Goal: Contribute content: Contribute content

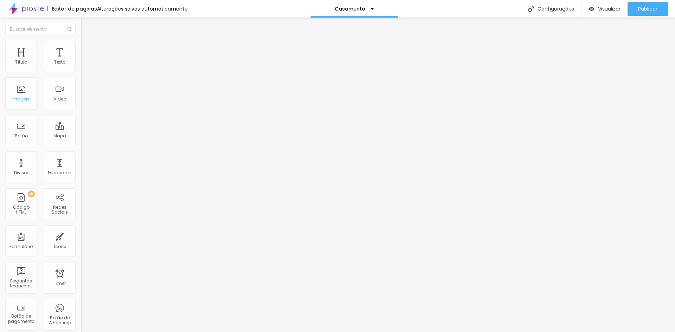
click at [25, 105] on div "Imagem" at bounding box center [21, 94] width 32 height 32
click at [21, 92] on div "Imagem" at bounding box center [21, 94] width 32 height 32
click at [81, 60] on span "Adicionar imagem" at bounding box center [103, 58] width 45 height 6
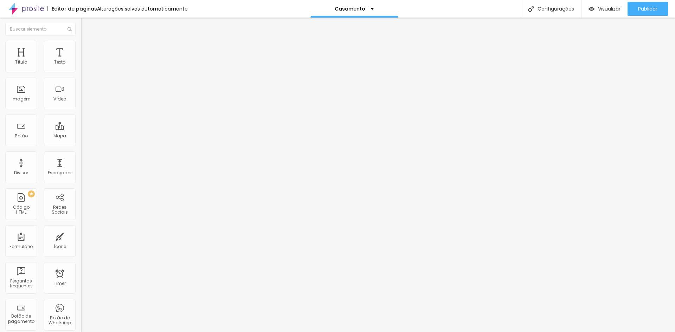
click at [607, 11] on span "Visualizar" at bounding box center [609, 9] width 23 height 6
click at [81, 26] on button "Editar Imagem" at bounding box center [121, 26] width 81 height 16
click at [84, 65] on icon "button" at bounding box center [85, 63] width 3 height 3
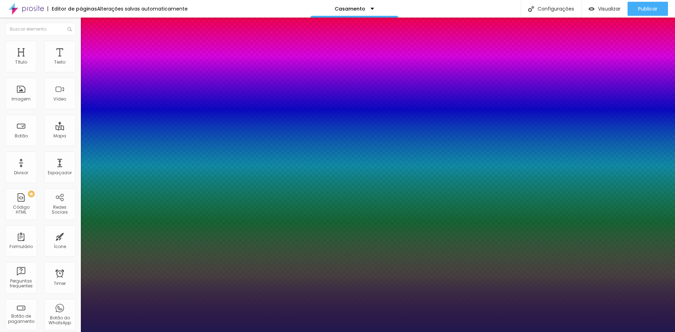
type input "1"
select select "Montserrat"
type input "1"
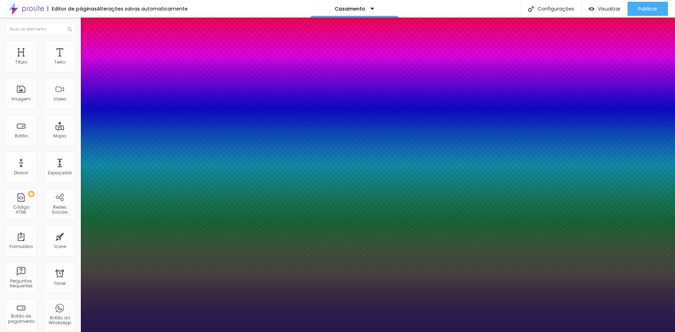
click at [129, 332] on div at bounding box center [337, 332] width 675 height 0
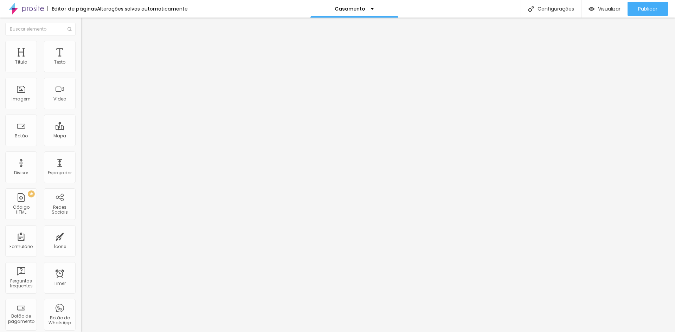
click at [84, 102] on icon "button" at bounding box center [86, 100] width 4 height 4
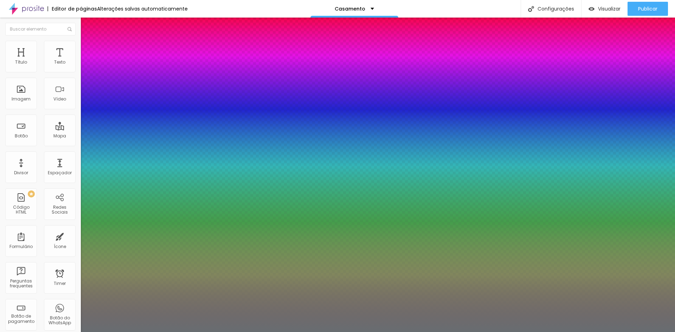
type input "1"
type input "0.5"
click at [126, 332] on div at bounding box center [337, 332] width 675 height 0
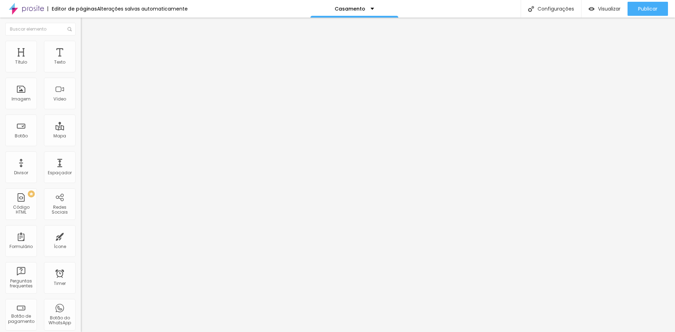
click at [84, 65] on icon "button" at bounding box center [86, 63] width 4 height 4
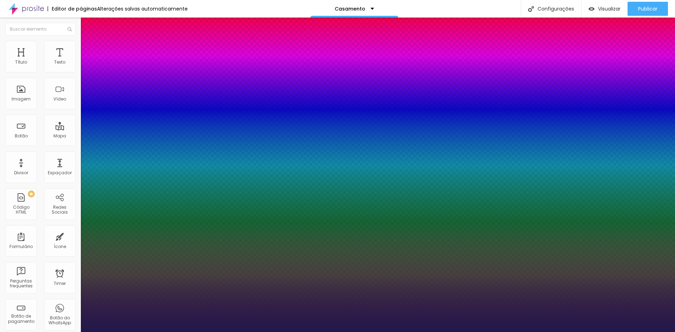
type input "1"
type input "20"
type input "1"
type input "21"
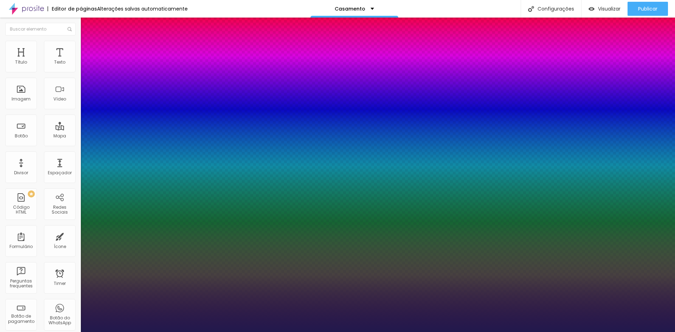
type input "21"
type input "1"
type input "22"
type input "1"
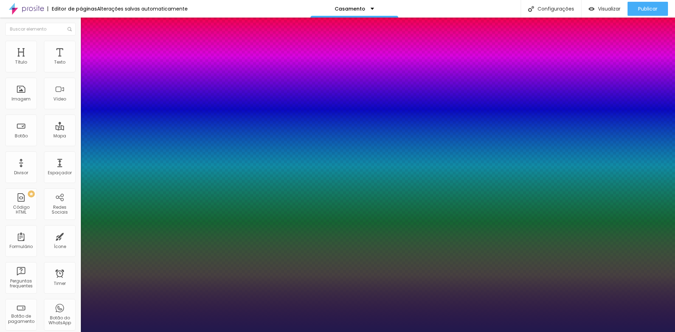
type input "23"
type input "1"
type input "24"
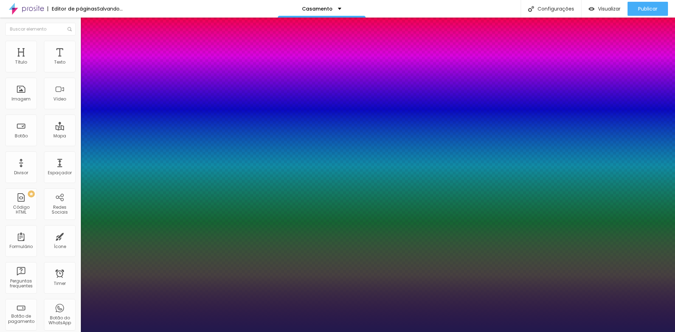
type input "1"
type input "25"
type input "1"
type input "26"
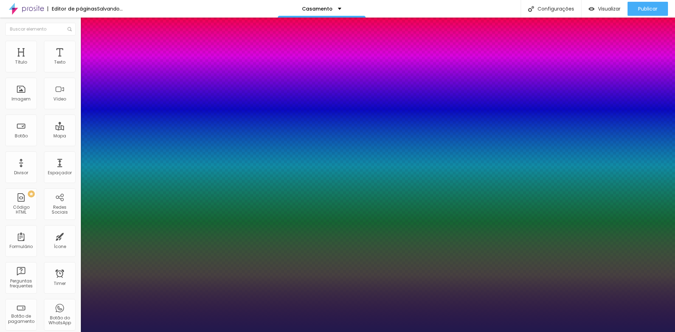
type input "26"
type input "1"
type input "27"
type input "1"
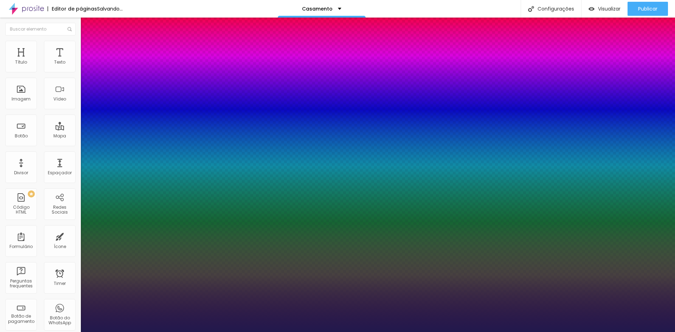
type input "28"
type input "1"
type input "29"
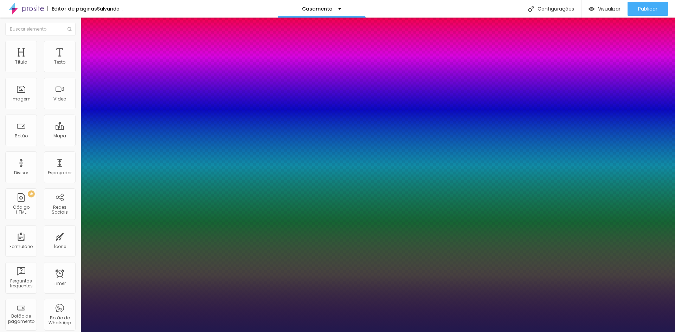
type input "1"
type input "30"
type input "1"
type input "31"
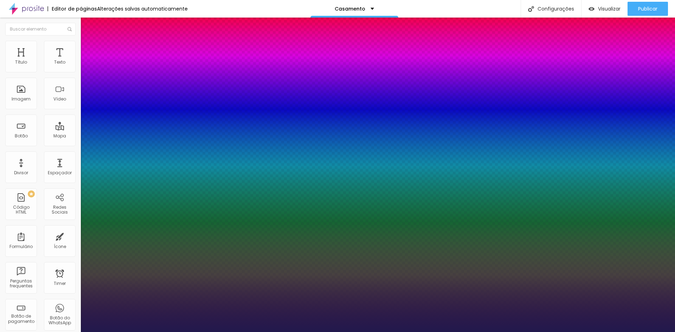
type input "31"
type input "1"
type input "32"
type input "1"
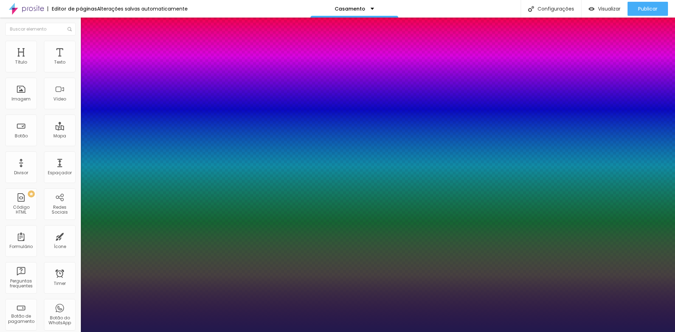
type input "33"
type input "1"
type input "34"
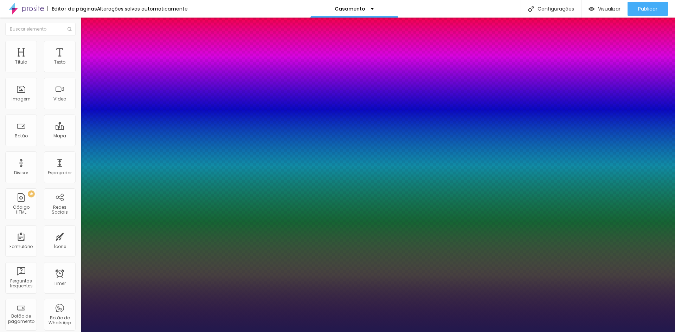
type input "1"
type input "35"
type input "1"
type input "36"
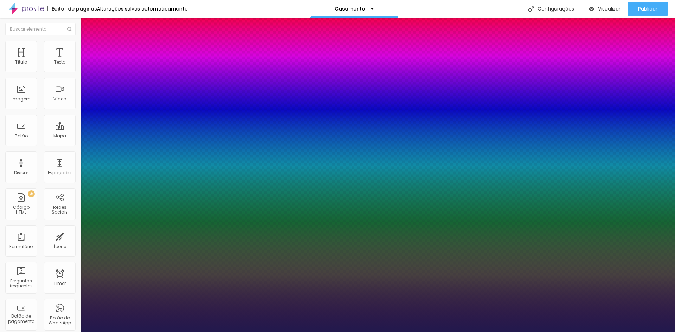
type input "36"
type input "1"
type input "37"
type input "1"
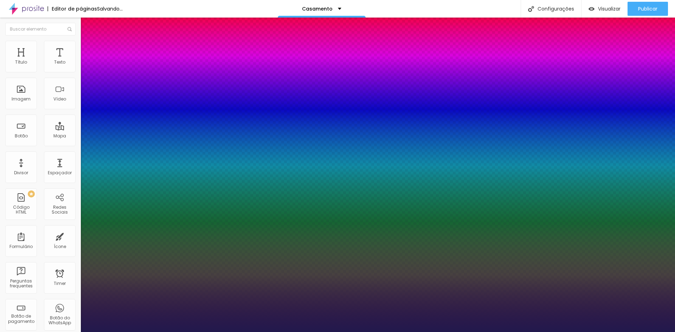
drag, startPoint x: 97, startPoint y: 120, endPoint x: 107, endPoint y: 120, distance: 9.9
type input "37"
click at [101, 196] on div at bounding box center [337, 166] width 675 height 332
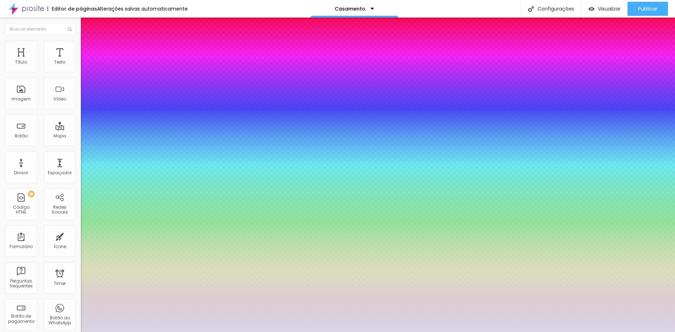
type input "1"
type input "#D9D6E8"
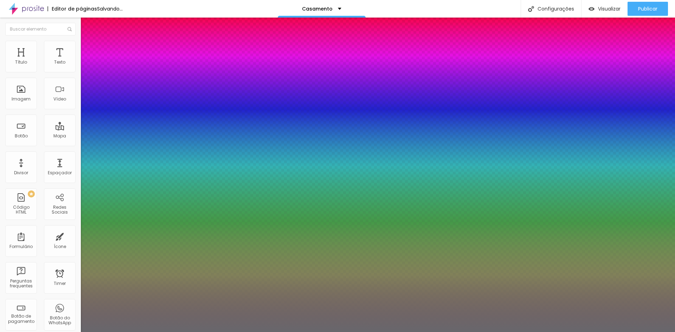
click at [100, 222] on div at bounding box center [337, 166] width 675 height 332
type input "1"
click at [330, 332] on div at bounding box center [337, 332] width 675 height 0
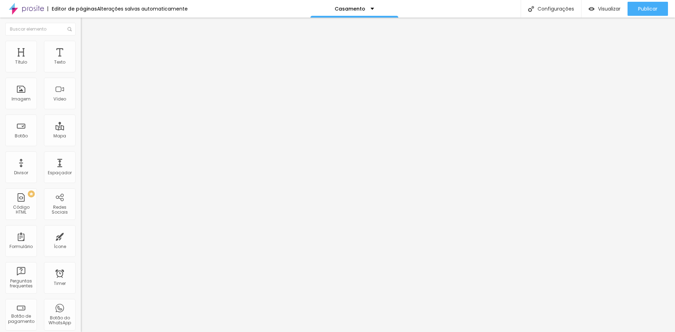
click at [84, 65] on icon "button" at bounding box center [86, 63] width 4 height 4
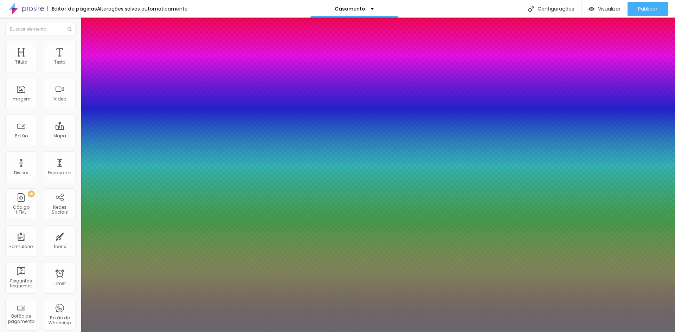
type input "1"
type input "33"
type input "1"
type input "32"
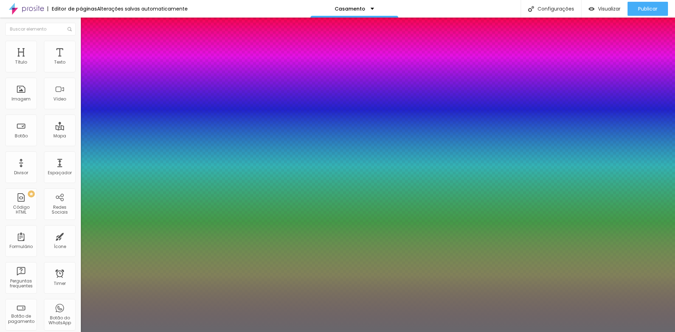
type input "32"
type input "1"
type input "31"
type input "1"
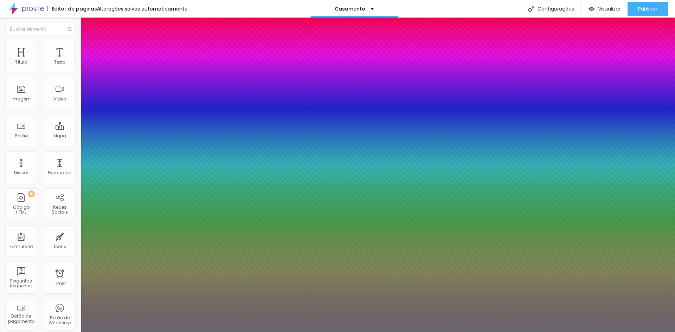
type input "30"
type input "1"
type input "29"
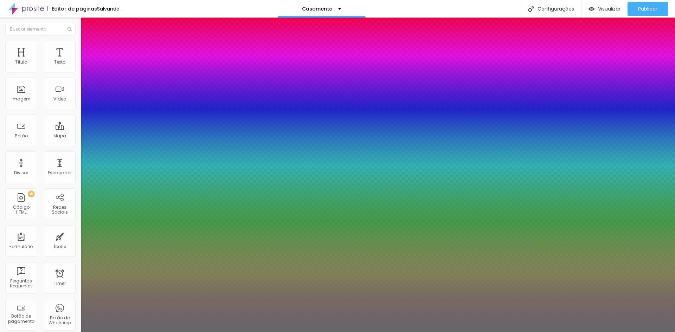
type input "1"
type input "29"
type input "1"
type input "1.2"
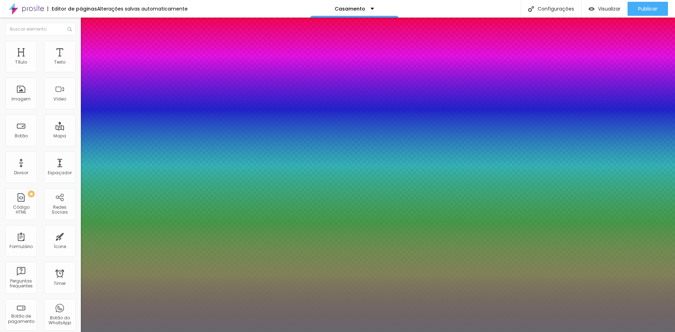
type input "1.2"
type input "1"
type input "1.3"
type input "1"
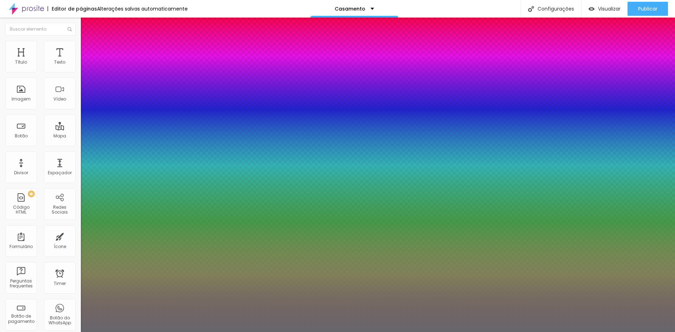
type input "1.4"
type input "1"
type input "1.5"
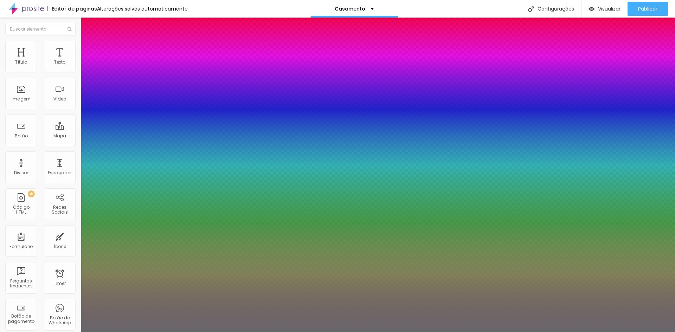
type input "1"
type input "1.6"
type input "1"
type input "1.7"
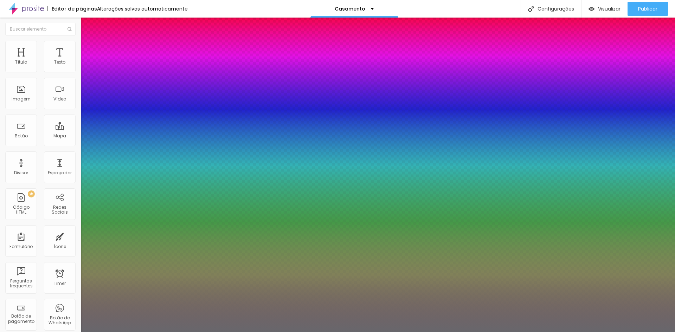
type input "1.7"
type input "1"
type input "1.8"
type input "1"
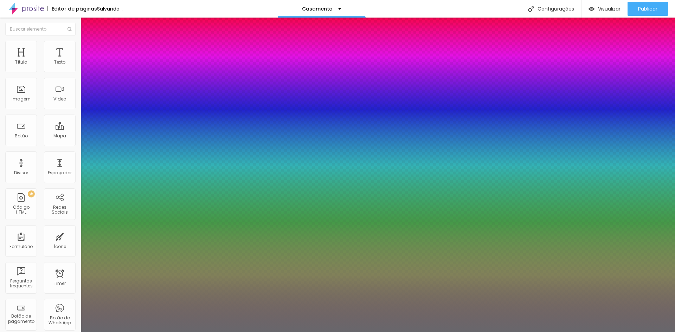
drag, startPoint x: 115, startPoint y: 169, endPoint x: 135, endPoint y: 170, distance: 20.1
type input "1.8"
type input "1"
click at [612, 332] on div at bounding box center [337, 332] width 675 height 0
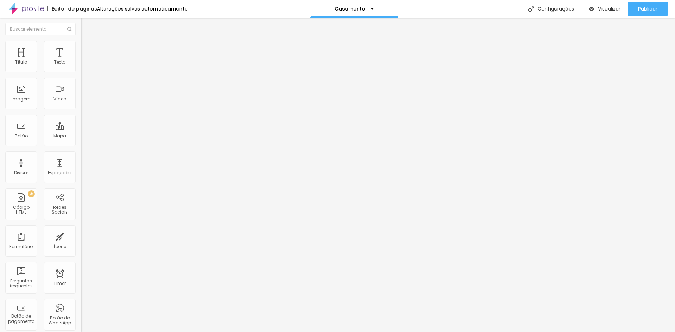
click at [86, 25] on div "Editar Texto" at bounding box center [106, 26] width 40 height 6
click at [18, 60] on div "Título" at bounding box center [21, 62] width 12 height 5
click at [87, 41] on span "Estilo" at bounding box center [92, 39] width 11 height 6
click at [84, 101] on icon "button" at bounding box center [85, 99] width 3 height 3
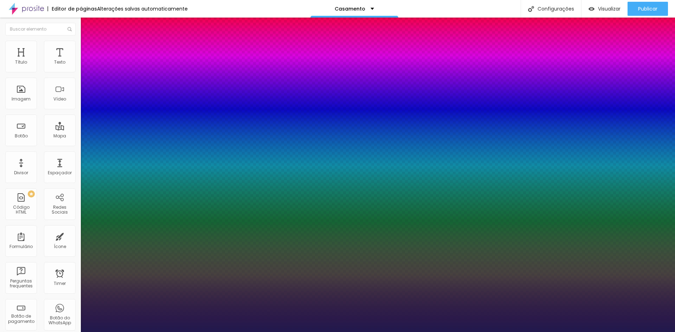
type input "1"
type input "0.3"
type input "1"
type input "0.4"
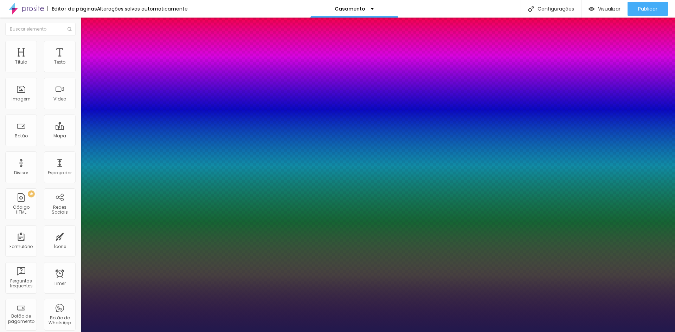
type input "0.4"
type input "1"
type input "0.5"
type input "1"
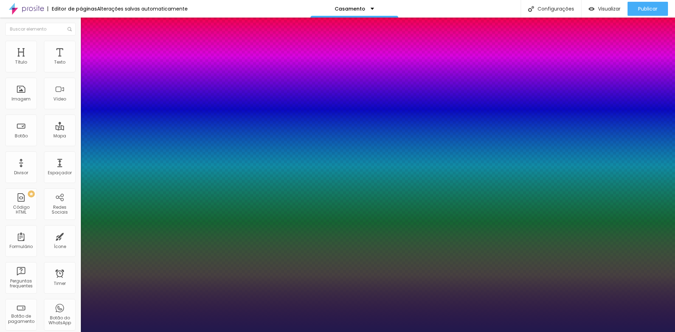
type input "0.3"
type input "1"
type input "0.1"
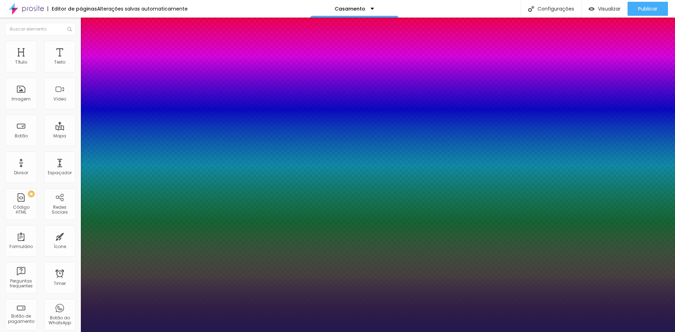
type input "1"
type input "0"
type input "1"
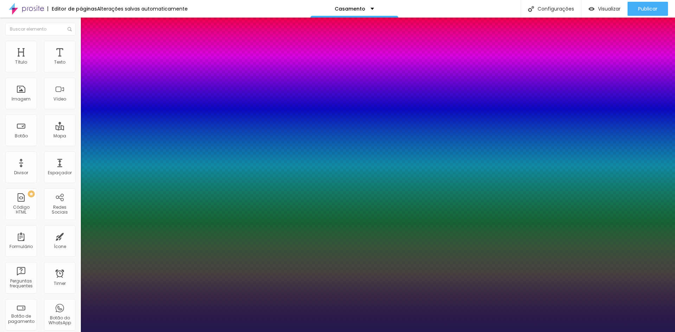
type input "17"
type input "1"
type input "18"
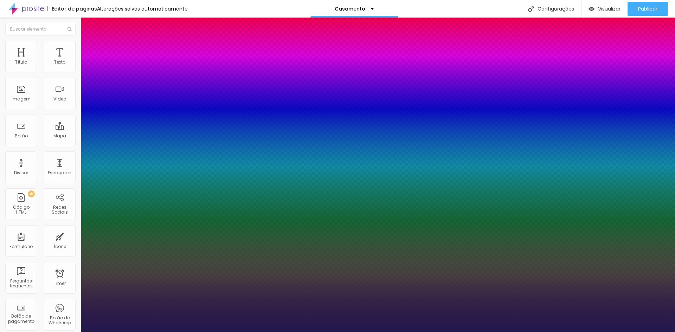
type input "1"
type input "20"
type input "1"
type input "25"
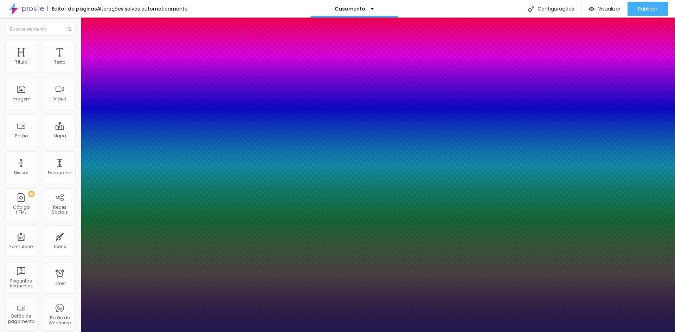
type input "25"
type input "1"
type input "27"
type input "1"
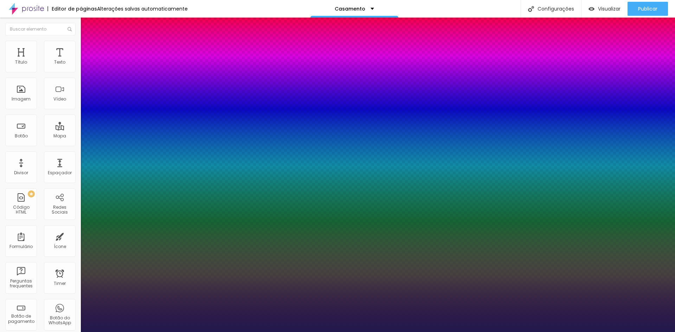
type input "28"
type input "1"
type input "29"
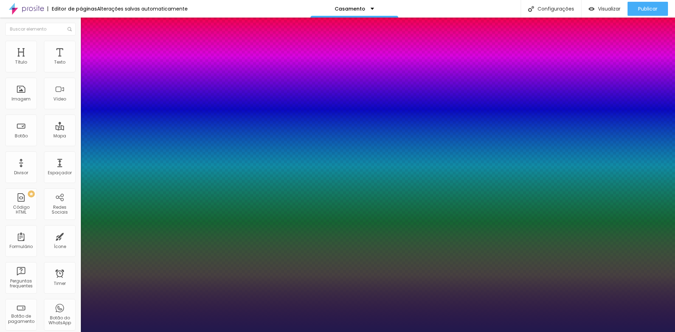
type input "1"
type input "30"
type input "1"
type input "31"
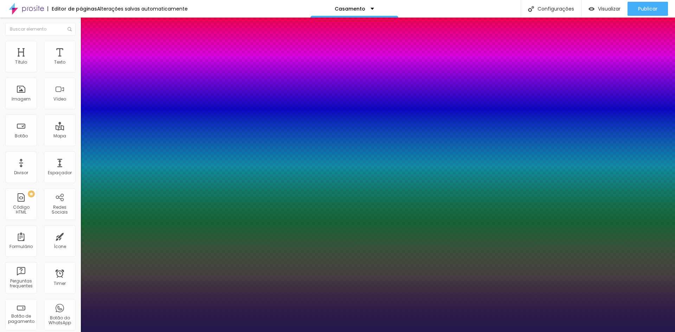
type input "31"
type input "1"
type input "34"
type input "1"
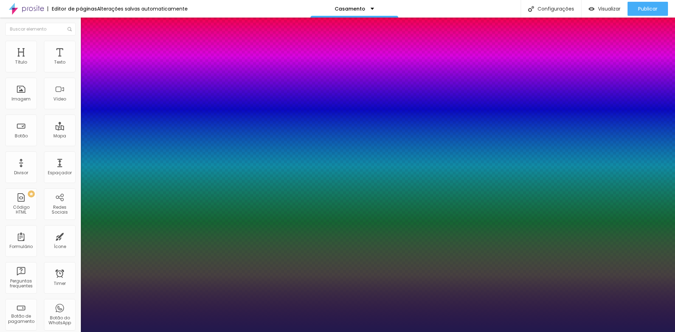
type input "35"
type input "1"
type input "37"
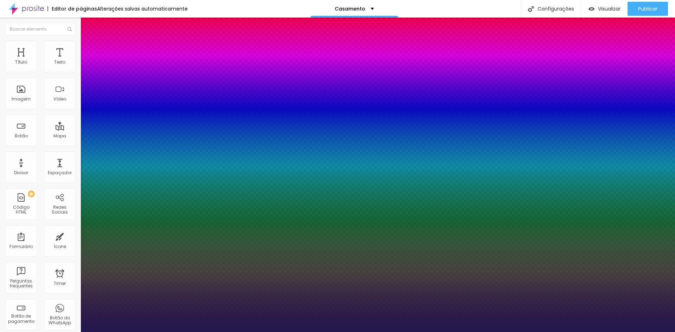
type input "1"
type input "39"
type input "1"
type input "40"
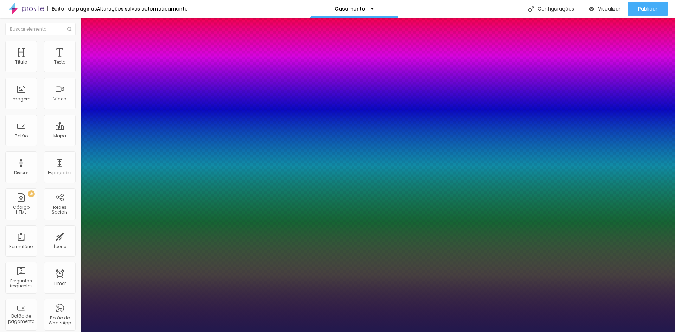
type input "40"
type input "1"
type input "41"
type input "1"
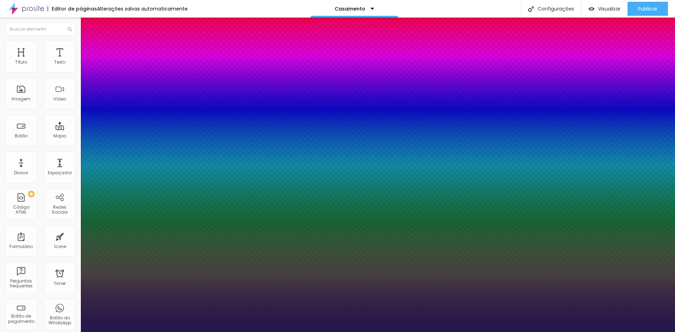
type input "42"
type input "1"
type input "44"
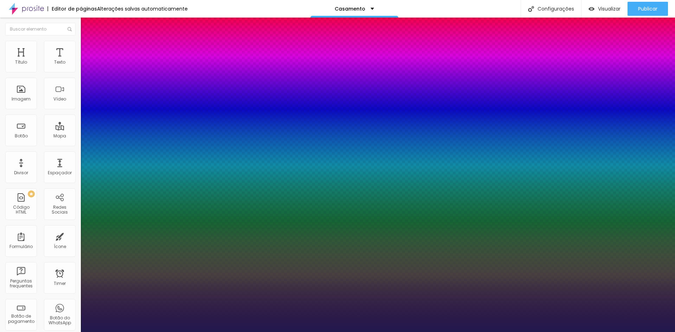
type input "1"
type input "45"
type input "1"
type input "46"
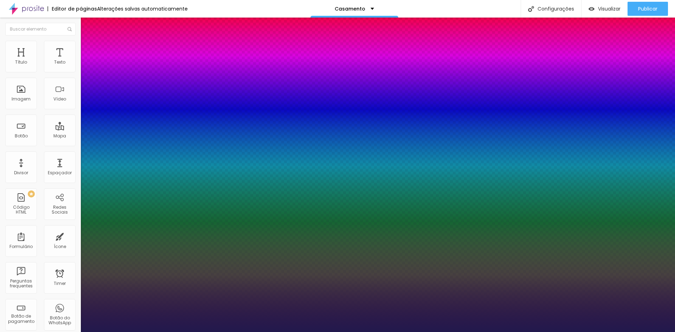
type input "46"
type input "1"
type input "47"
type input "1"
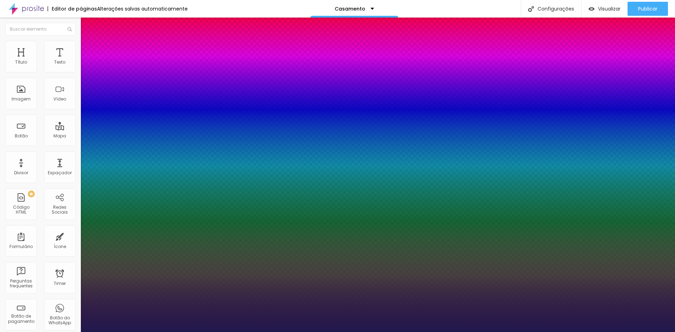
type input "48"
type input "1"
type input "50"
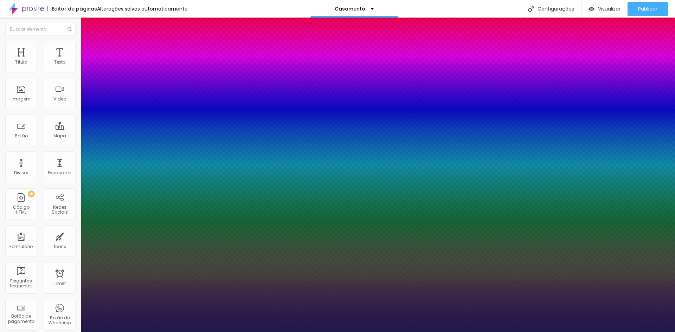
type input "1"
type input "51"
type input "1"
drag, startPoint x: 95, startPoint y: 200, endPoint x: 114, endPoint y: 201, distance: 19.3
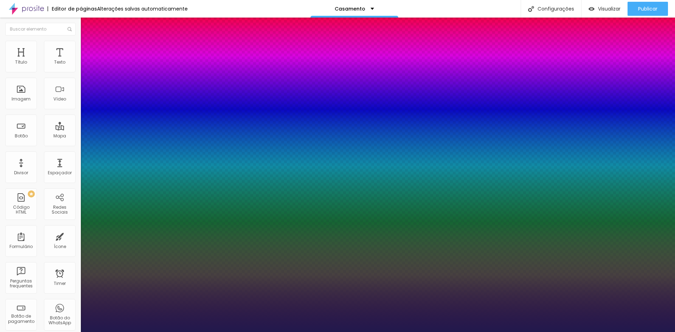
type input "51"
type input "1"
select select "Magra-Bold"
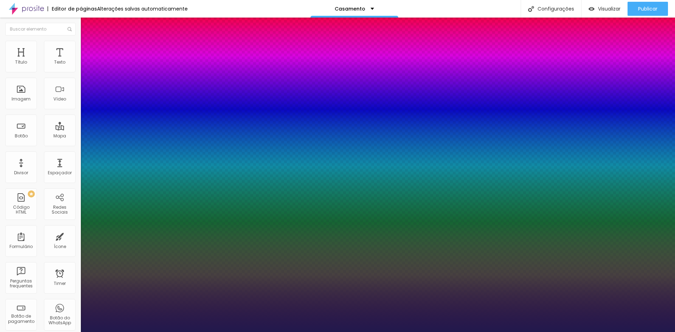
type input "1"
select select "Montserrat"
type input "1"
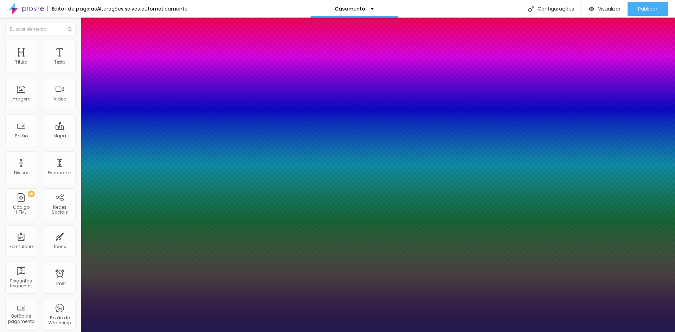
click at [209, 332] on div at bounding box center [337, 332] width 675 height 0
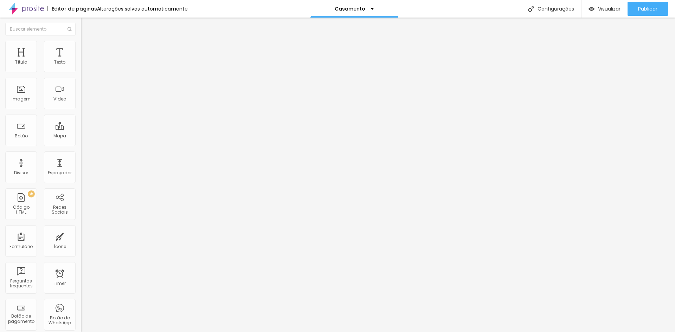
click at [84, 101] on icon "button" at bounding box center [85, 99] width 3 height 3
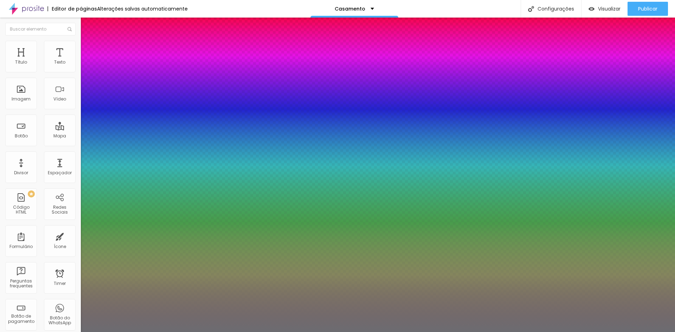
click at [100, 300] on div at bounding box center [337, 166] width 675 height 332
type input "1"
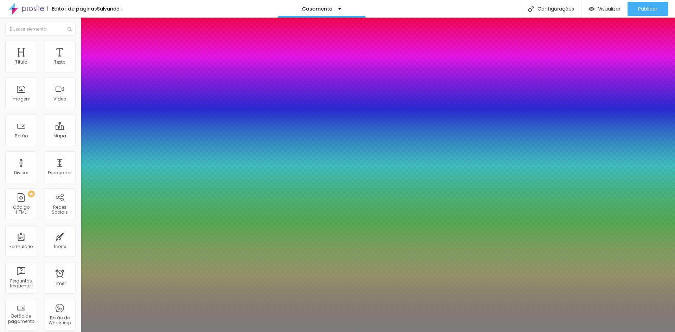
drag, startPoint x: 100, startPoint y: 297, endPoint x: 95, endPoint y: 297, distance: 4.9
click at [95, 297] on body "Editor de páginas Salvando... Casamento Configurações Configurações da página C…" at bounding box center [337, 166] width 675 height 332
click at [353, 332] on div at bounding box center [337, 332] width 675 height 0
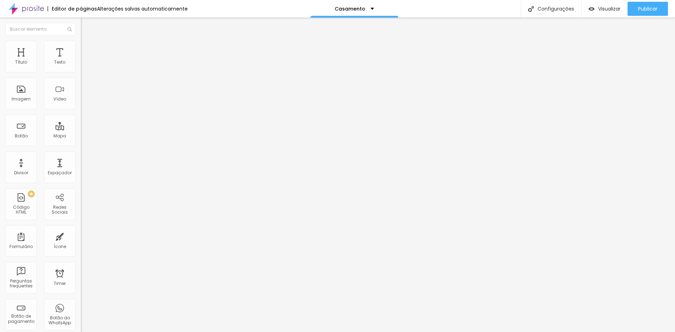
click at [81, 104] on button "button" at bounding box center [86, 100] width 10 height 7
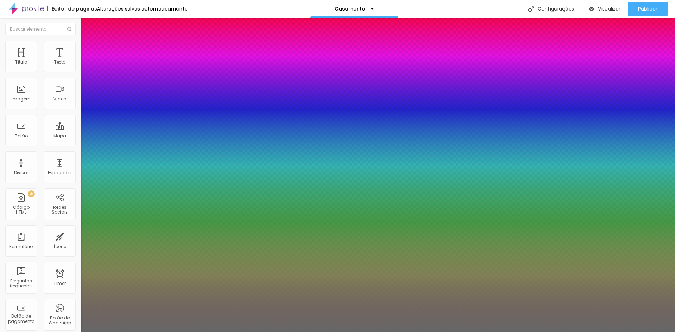
drag, startPoint x: 98, startPoint y: 297, endPoint x: 97, endPoint y: 302, distance: 4.6
click at [291, 332] on div at bounding box center [337, 332] width 675 height 0
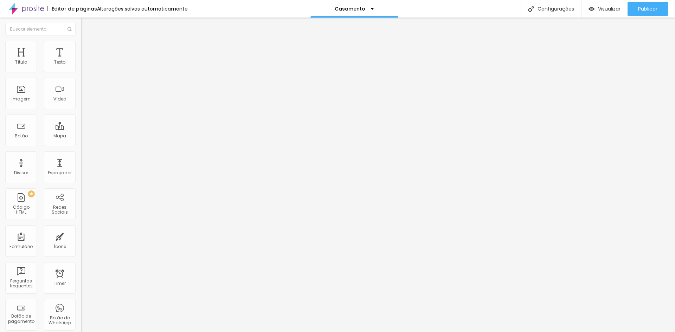
click at [86, 27] on img "button" at bounding box center [89, 26] width 6 height 6
click at [25, 167] on div "Divisor" at bounding box center [21, 168] width 32 height 32
click at [27, 169] on div "Divisor" at bounding box center [21, 168] width 32 height 32
click at [63, 167] on div "Espaçador" at bounding box center [60, 168] width 32 height 32
click at [81, 83] on span "Sólido" at bounding box center [88, 82] width 14 height 6
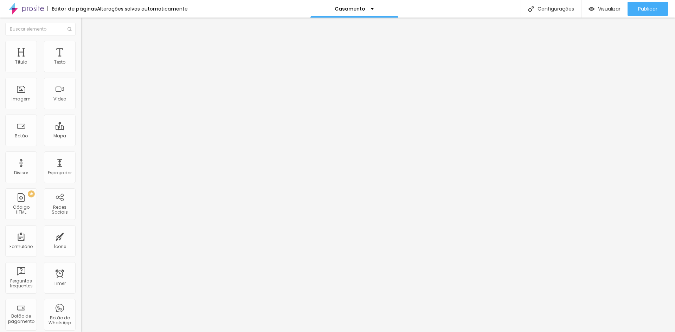
click at [87, 48] on span "Estilo" at bounding box center [92, 46] width 11 height 6
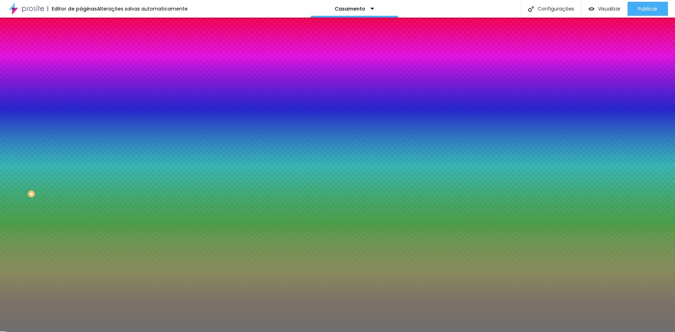
drag, startPoint x: 34, startPoint y: 92, endPoint x: 20, endPoint y: 93, distance: 14.5
click at [81, 91] on input "range" at bounding box center [103, 89] width 45 height 6
drag, startPoint x: 32, startPoint y: 110, endPoint x: 19, endPoint y: 110, distance: 13.4
click at [81, 109] on input "range" at bounding box center [103, 107] width 45 height 6
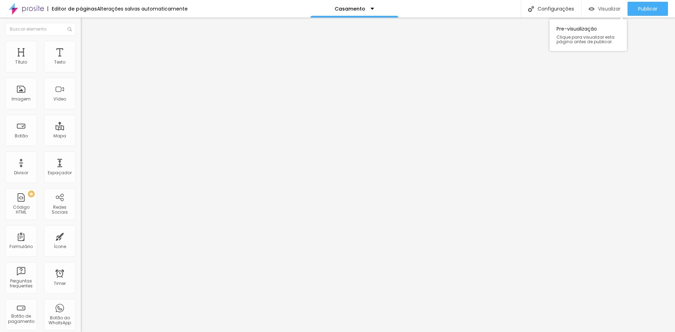
click at [601, 7] on span "Visualizar" at bounding box center [609, 9] width 23 height 6
click at [640, 10] on span "Publicar" at bounding box center [647, 9] width 19 height 6
click at [624, 52] on link "Visualizar página" at bounding box center [628, 54] width 63 height 5
click at [559, 10] on div "Configurações" at bounding box center [551, 9] width 60 height 18
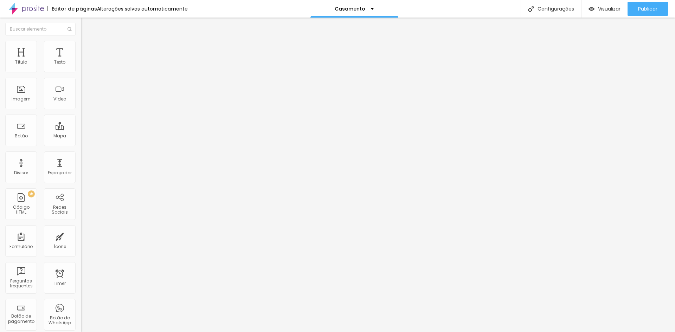
click at [648, 9] on span "Publicar" at bounding box center [647, 9] width 19 height 6
click at [616, 52] on link "Visualizar página" at bounding box center [628, 54] width 63 height 5
click at [534, 32] on div "Configurações da página Clique para editar as configurações desta página como: …" at bounding box center [541, 42] width 77 height 46
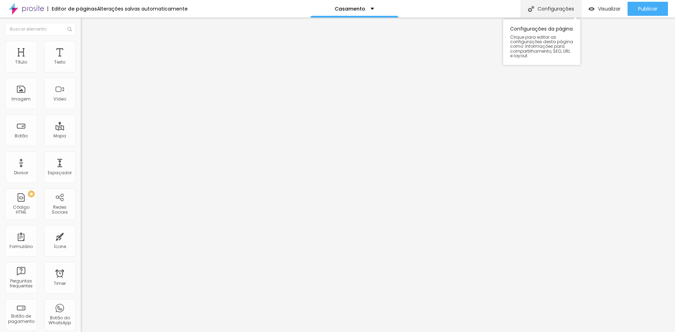
click at [548, 10] on div "Configurações" at bounding box center [551, 9] width 60 height 18
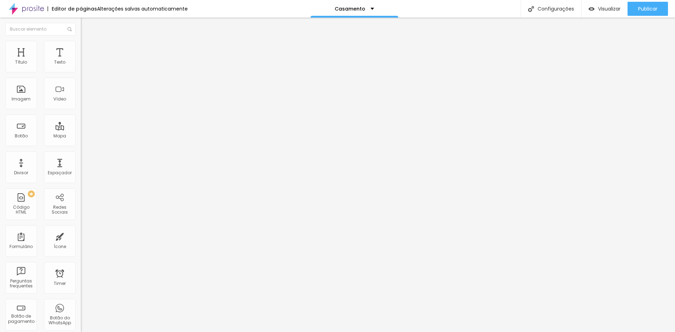
click at [644, 6] on span "Publicar" at bounding box center [647, 9] width 19 height 6
click at [622, 52] on link "Visualizar página" at bounding box center [628, 54] width 63 height 5
